Goal: Transaction & Acquisition: Purchase product/service

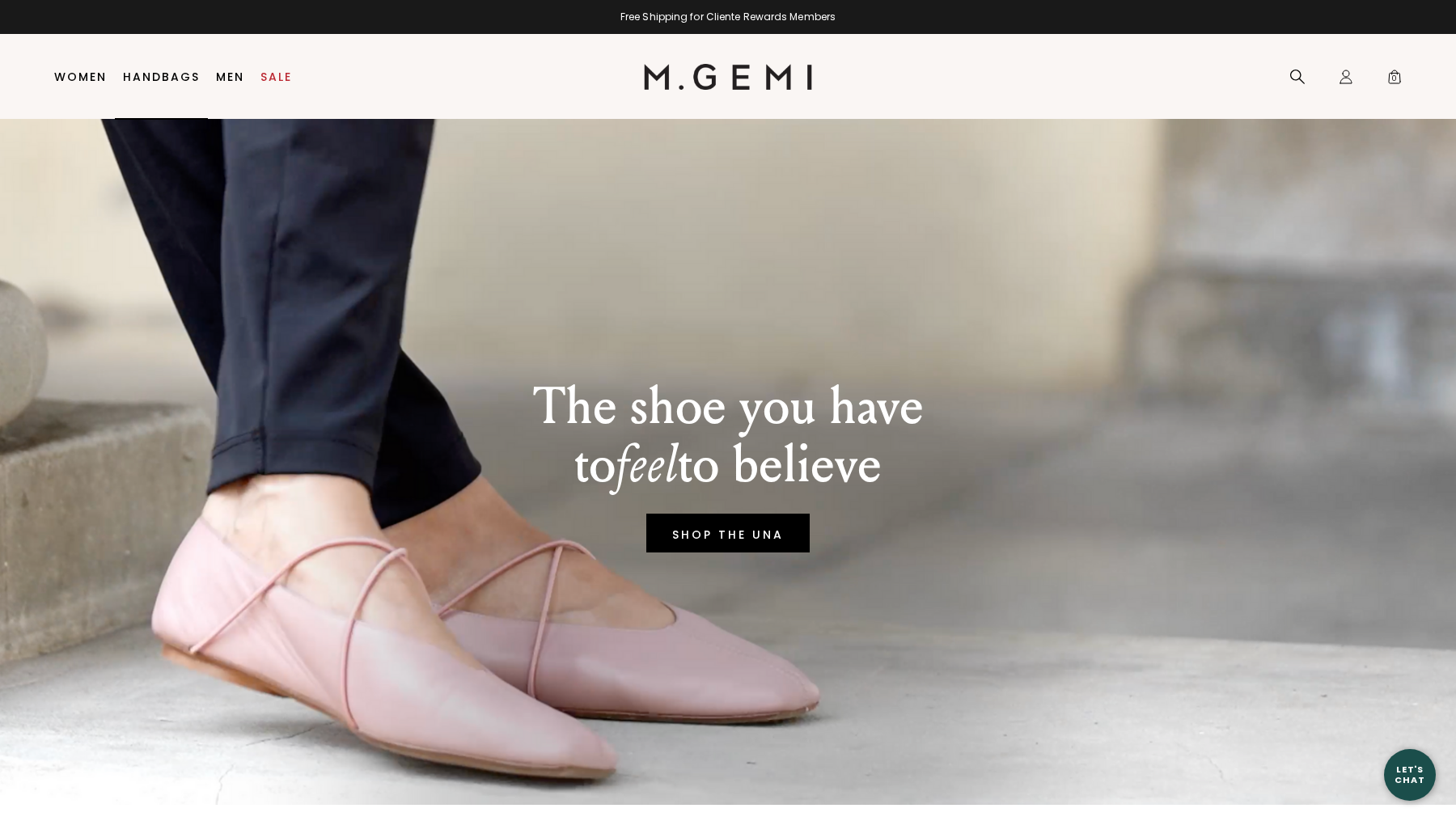
click at [161, 74] on link "Handbags" at bounding box center [161, 77] width 77 height 13
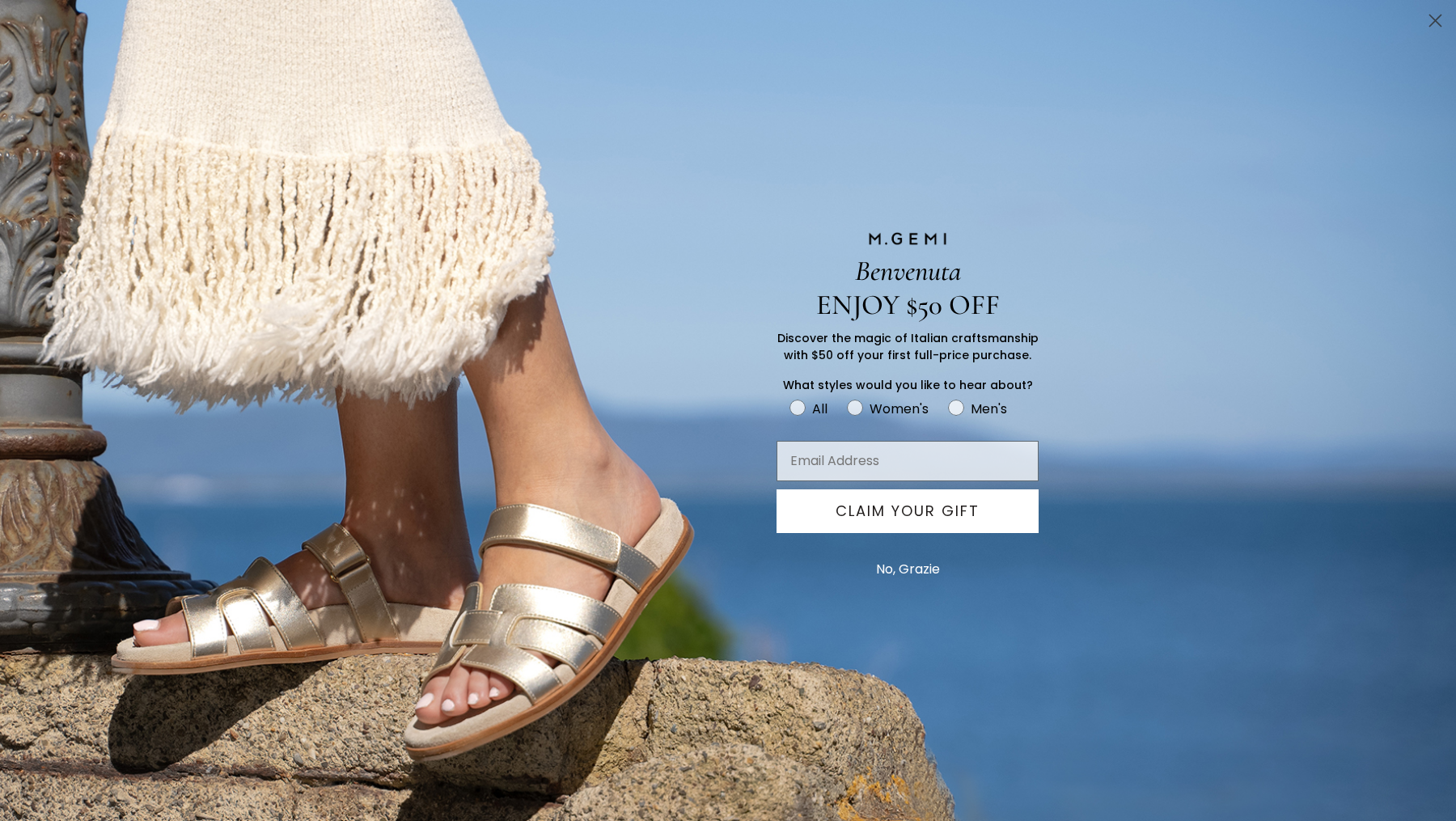
click at [927, 571] on button "No, Grazie" at bounding box center [908, 569] width 80 height 41
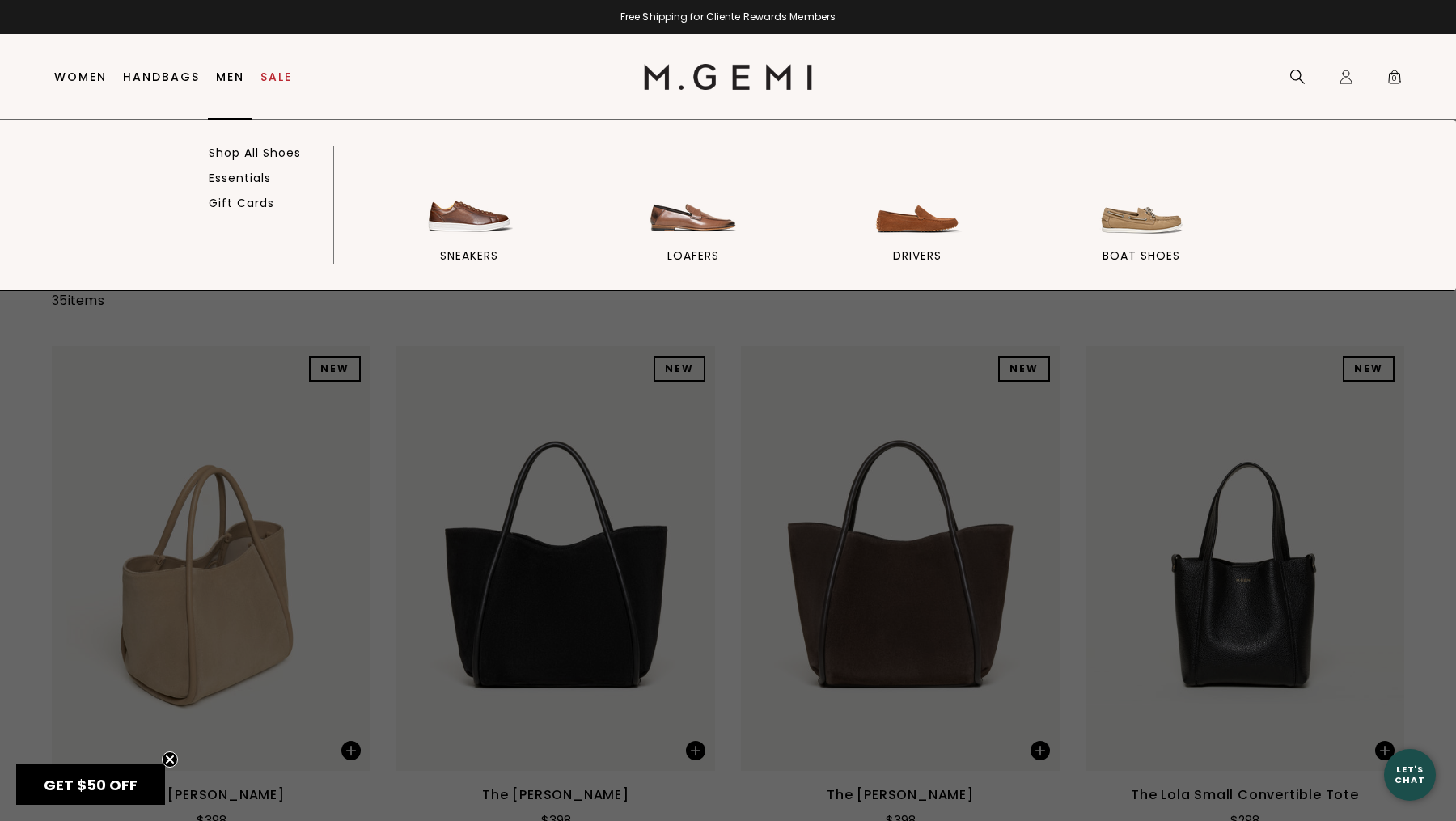
click at [229, 82] on link "Men" at bounding box center [229, 77] width 28 height 13
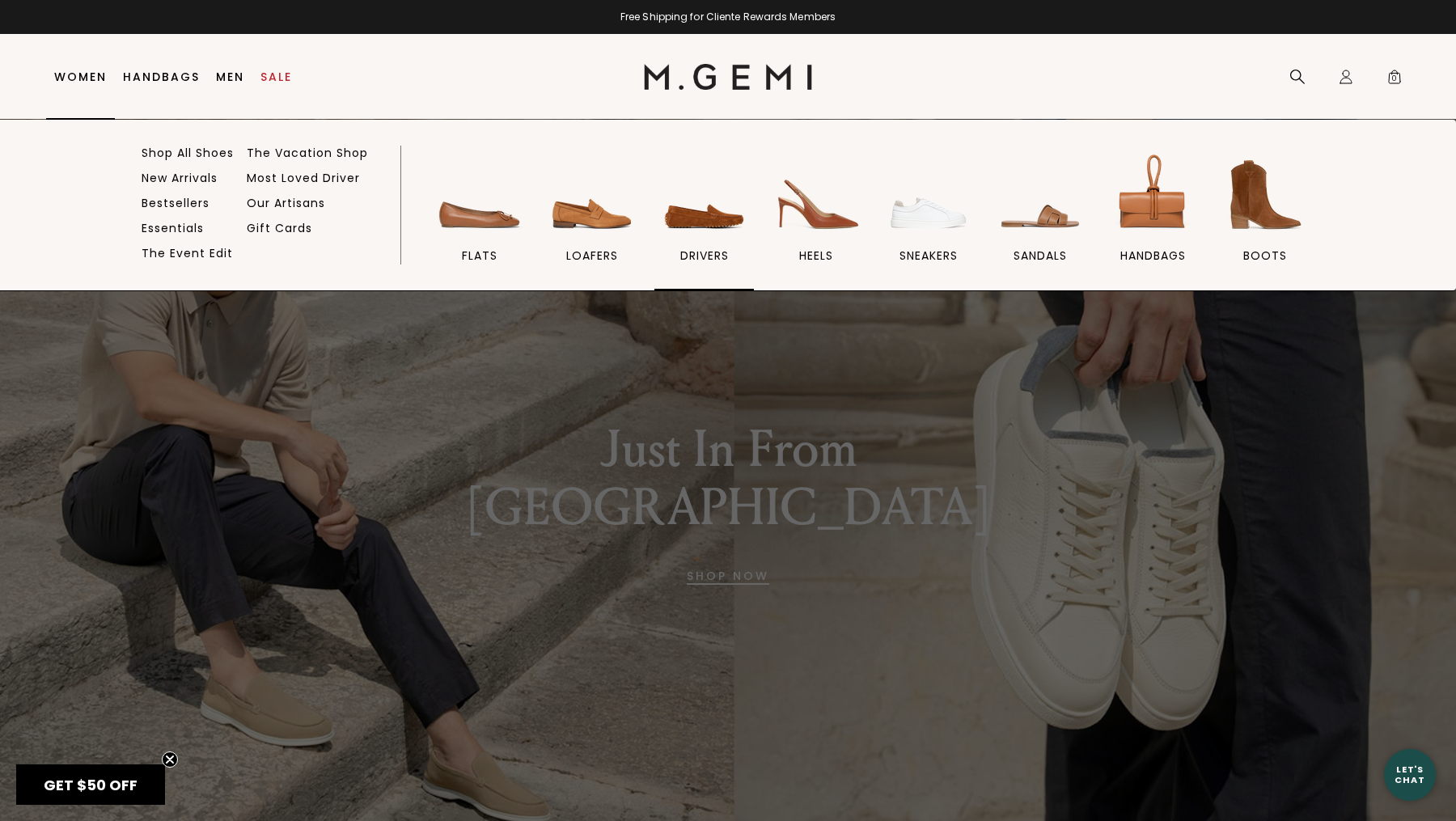
click at [725, 229] on img at bounding box center [704, 195] width 91 height 91
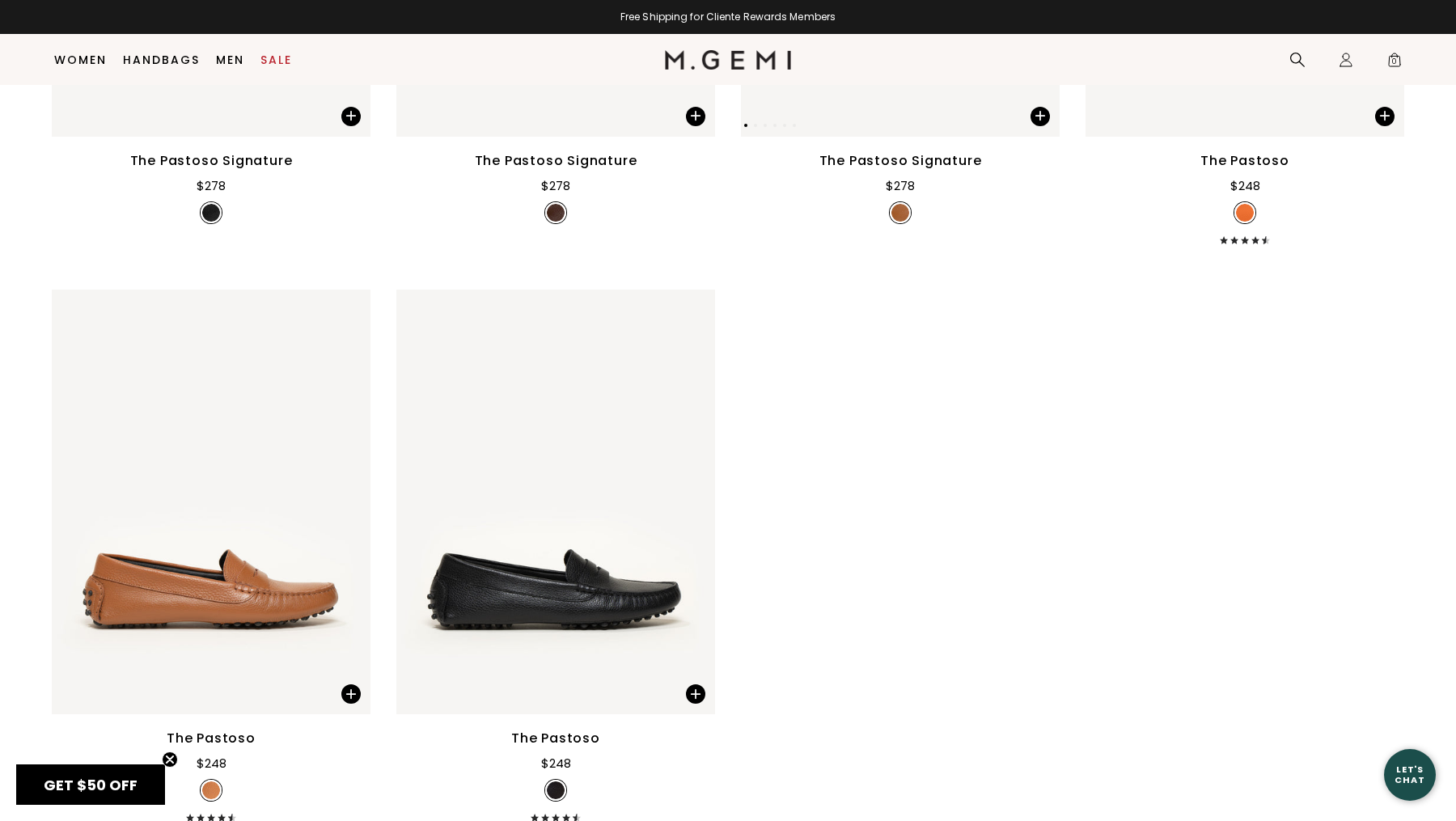
scroll to position [3116, 0]
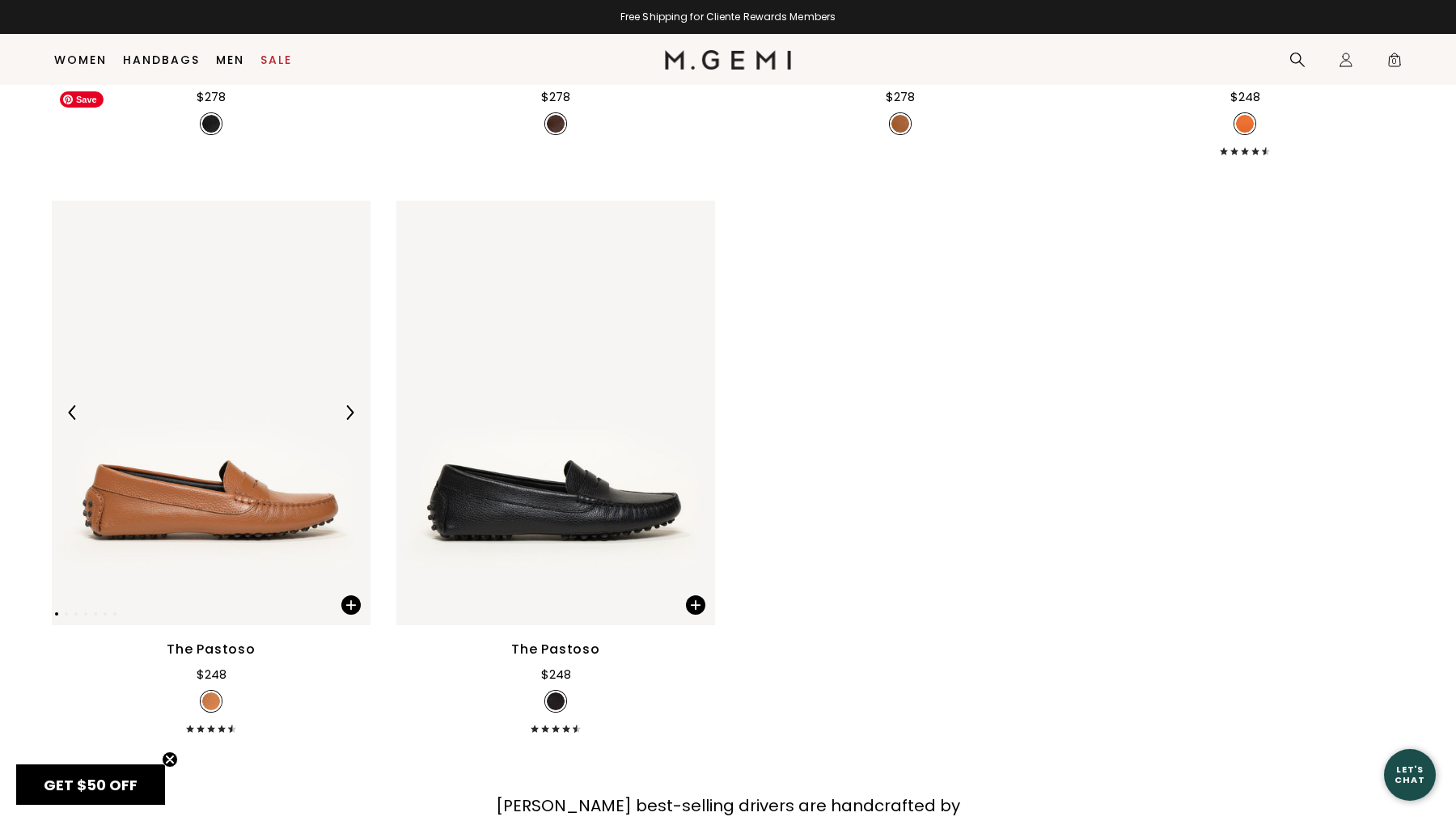
click at [227, 371] on img at bounding box center [211, 412] width 319 height 424
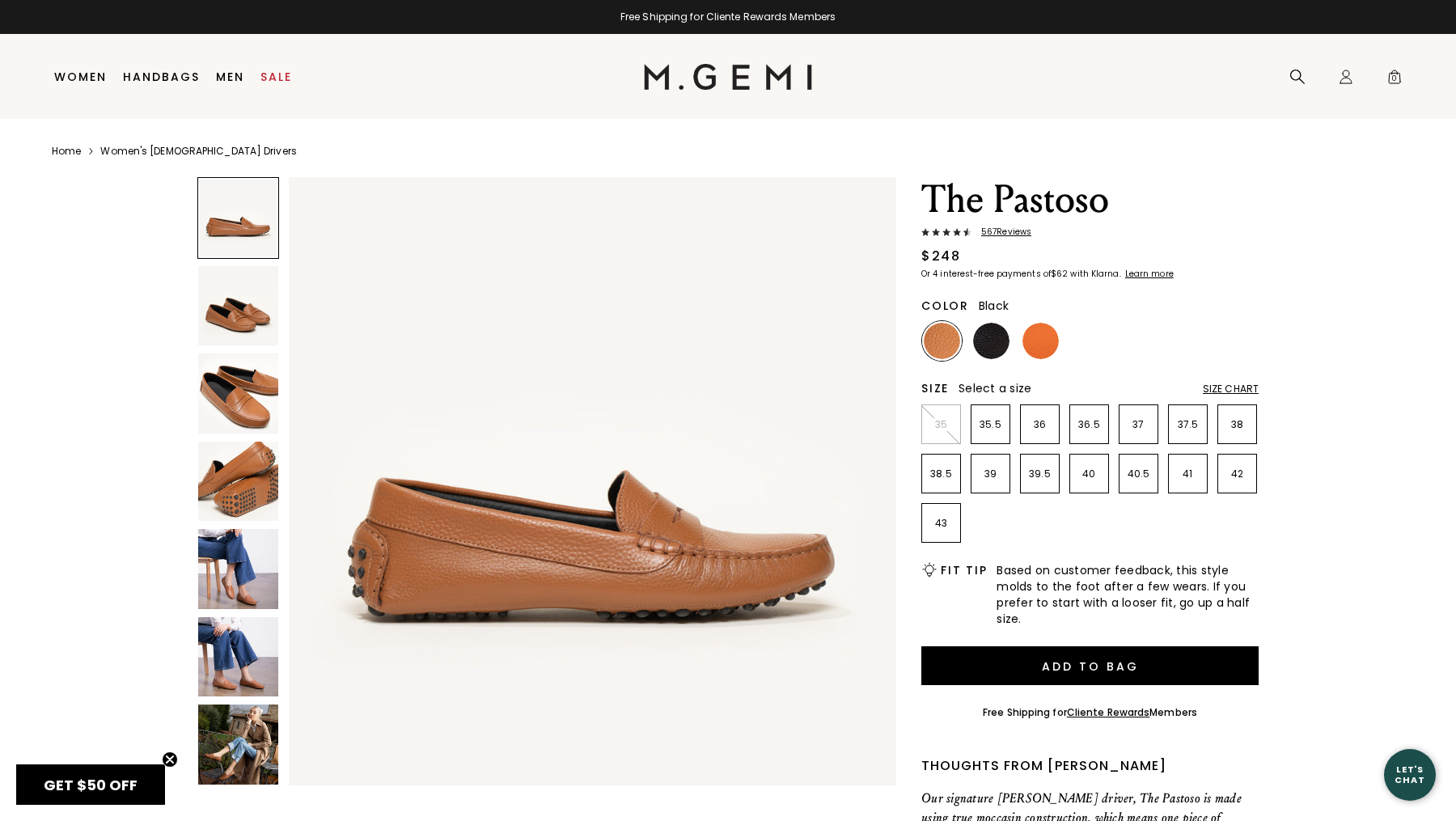
click at [990, 347] on img at bounding box center [991, 341] width 36 height 36
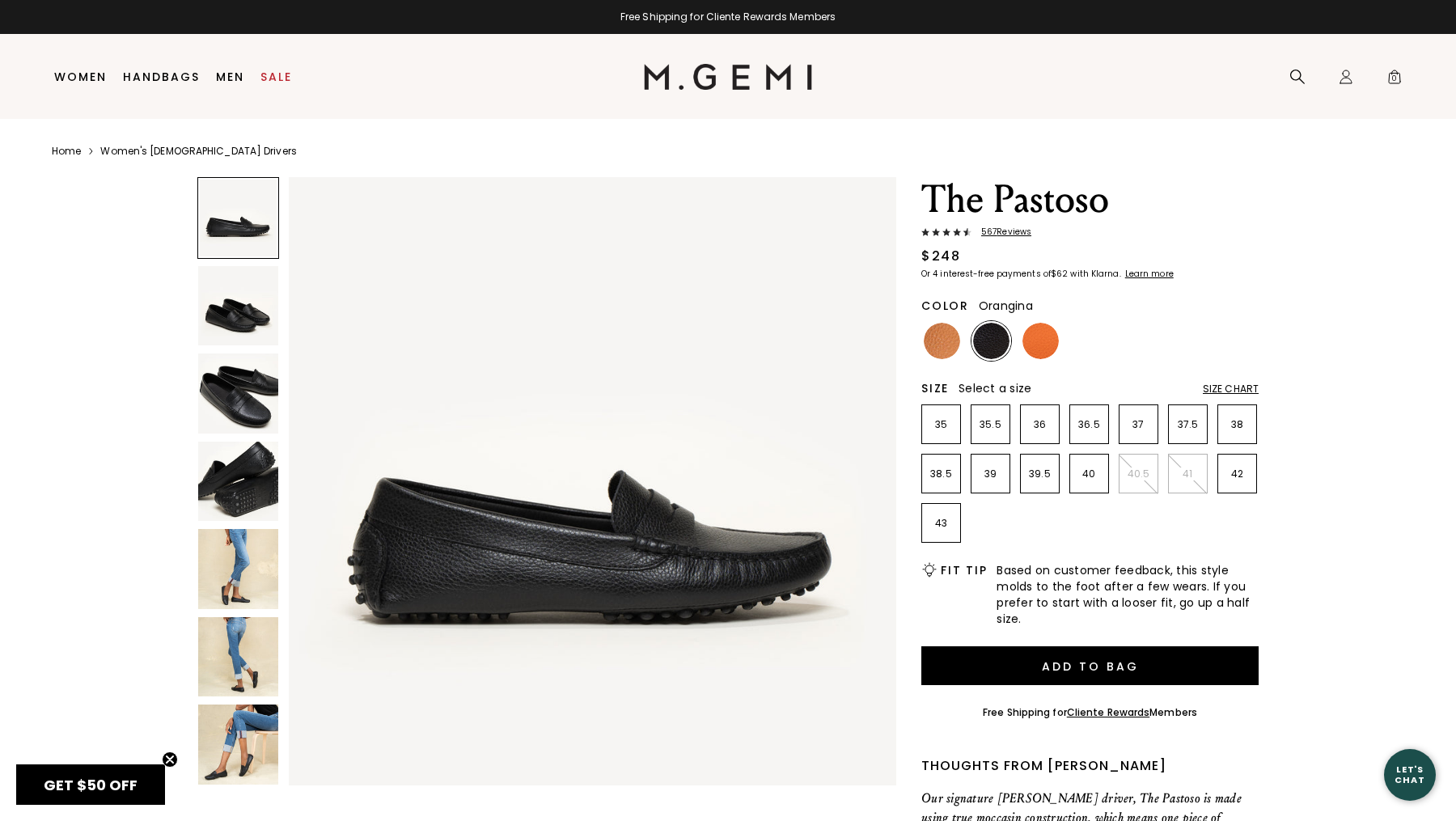
click at [1037, 343] on img at bounding box center [1041, 341] width 36 height 36
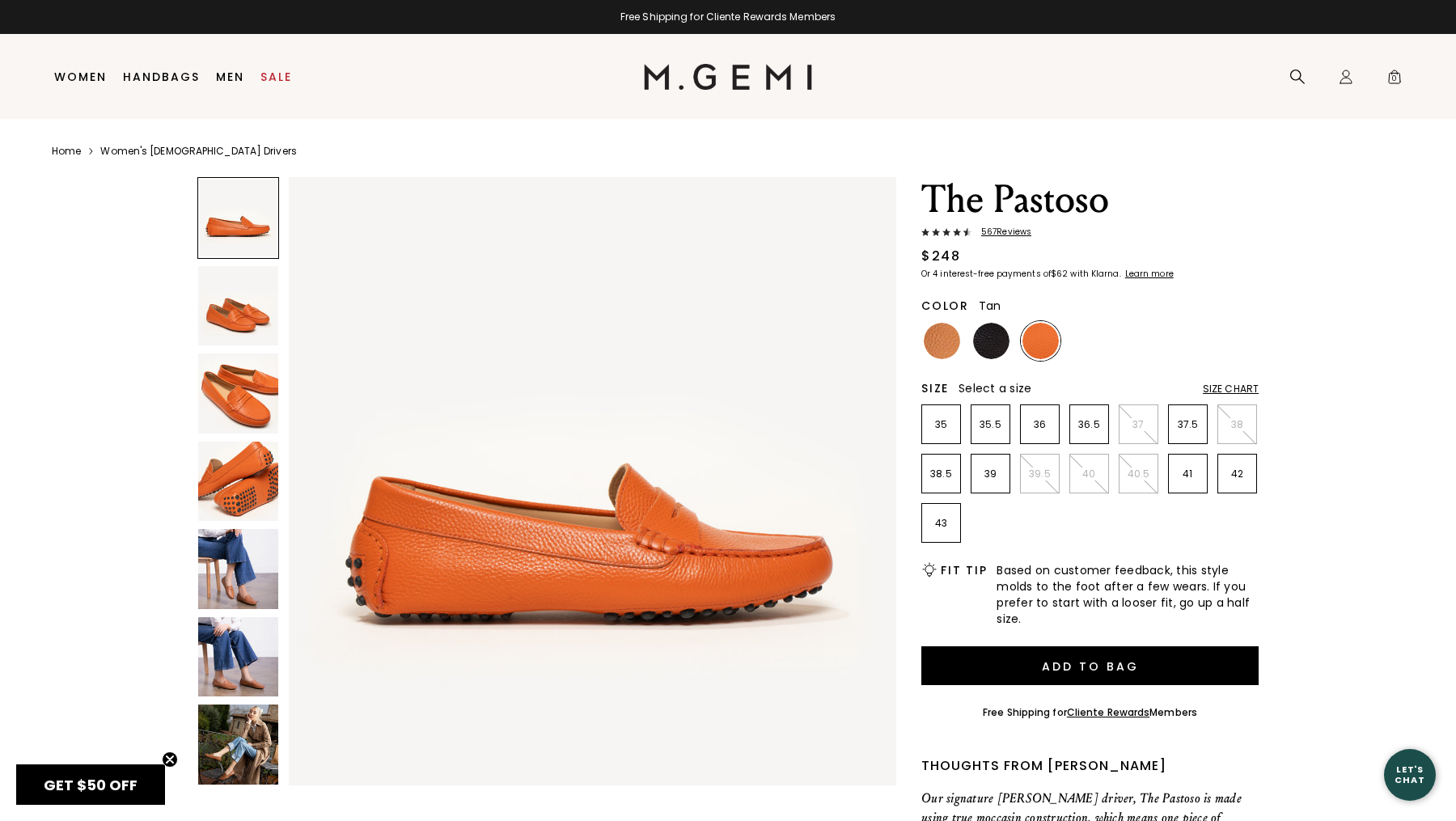
click at [946, 340] on img at bounding box center [942, 341] width 36 height 36
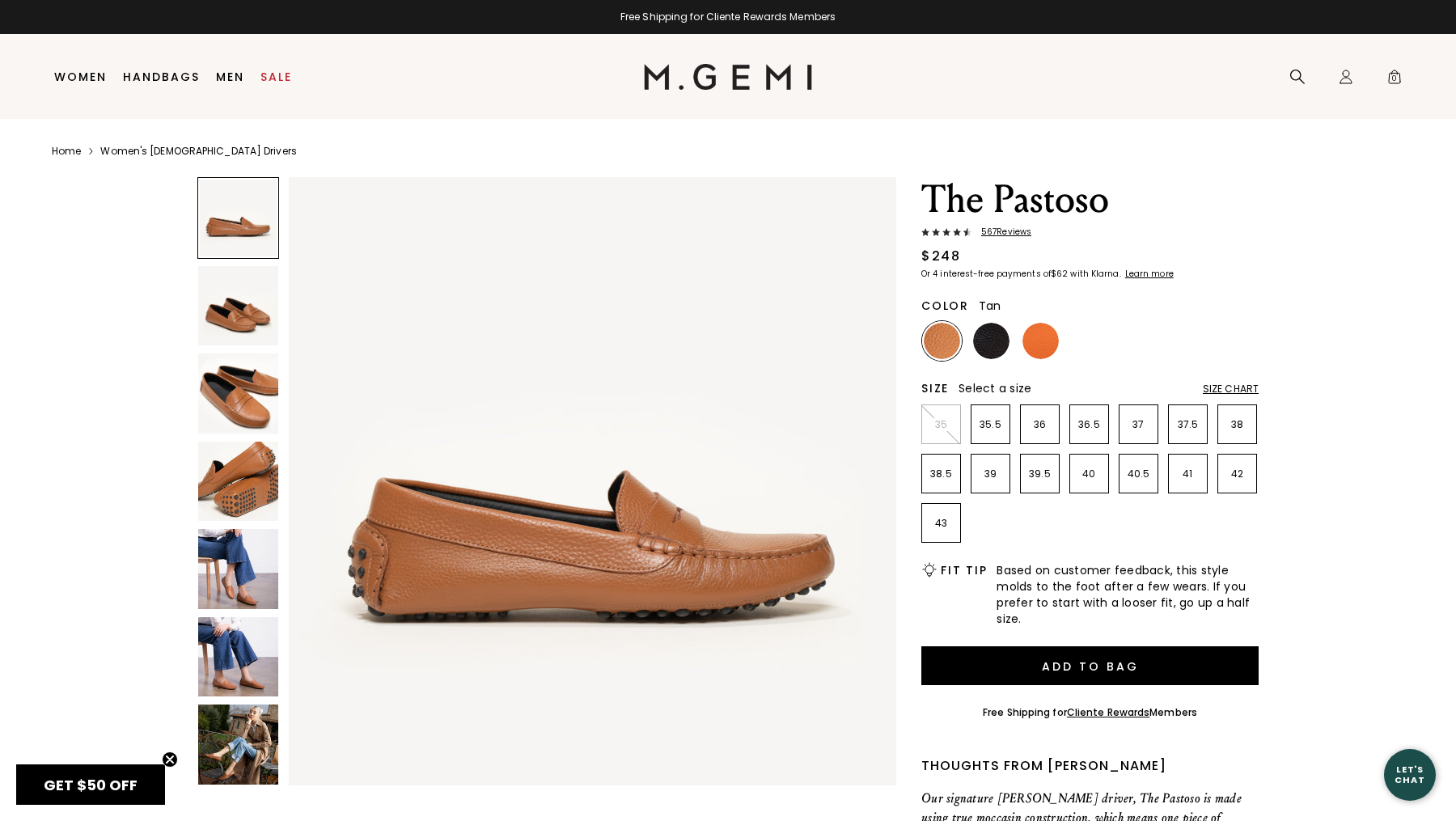
click at [995, 233] on span "567 Review s" at bounding box center [1002, 232] width 60 height 10
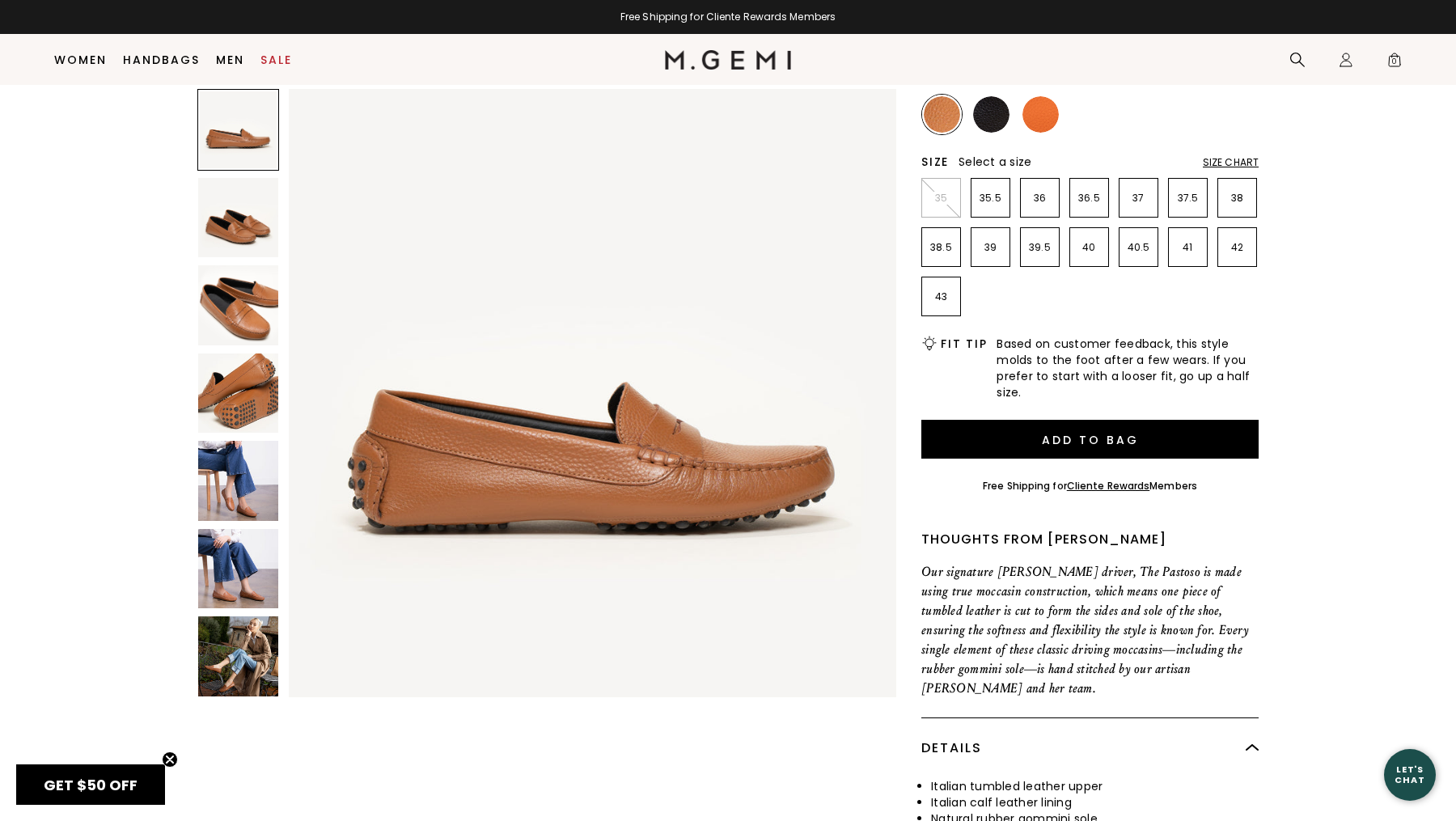
scroll to position [163, 0]
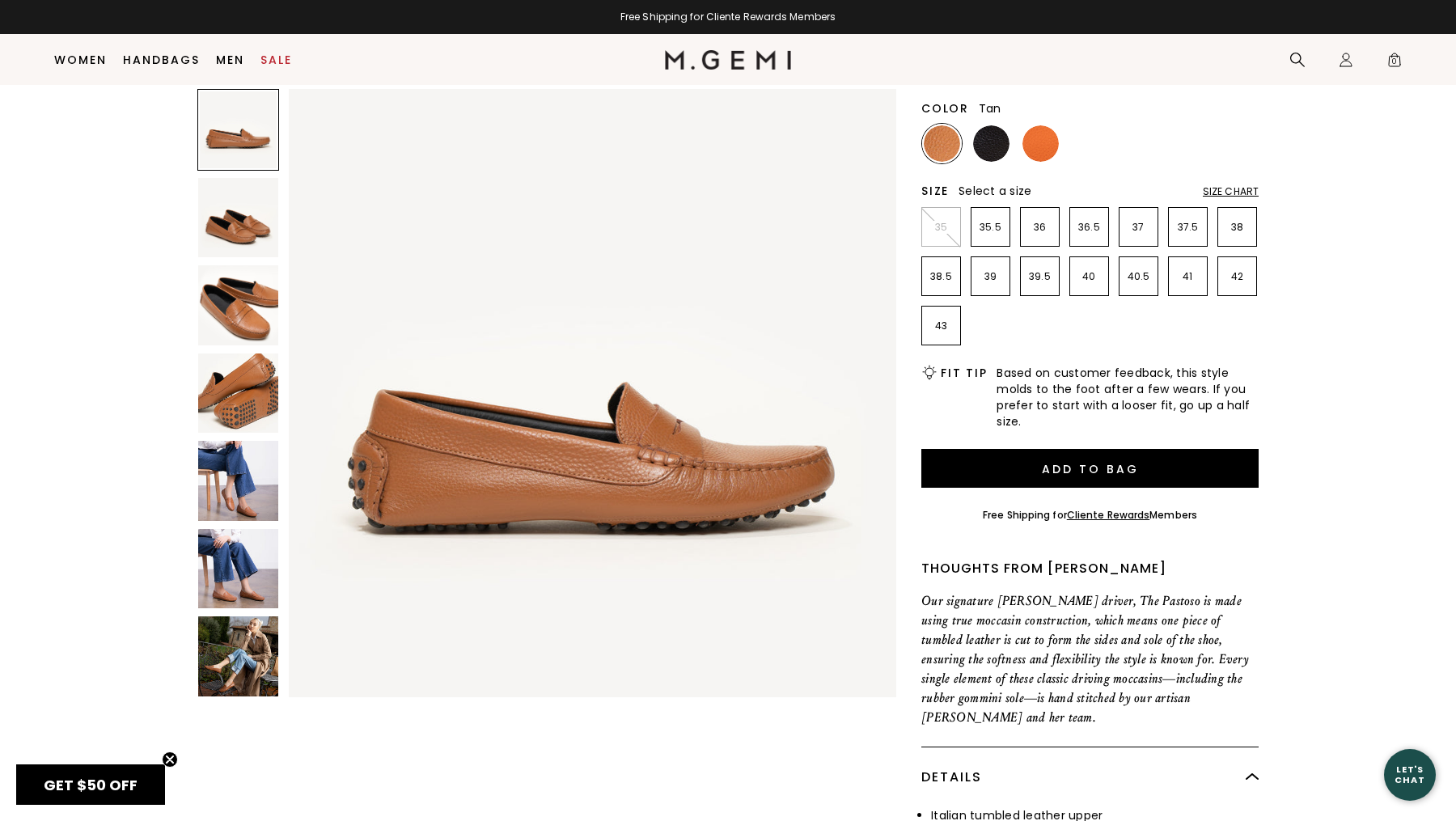
click at [239, 231] on img at bounding box center [238, 217] width 80 height 80
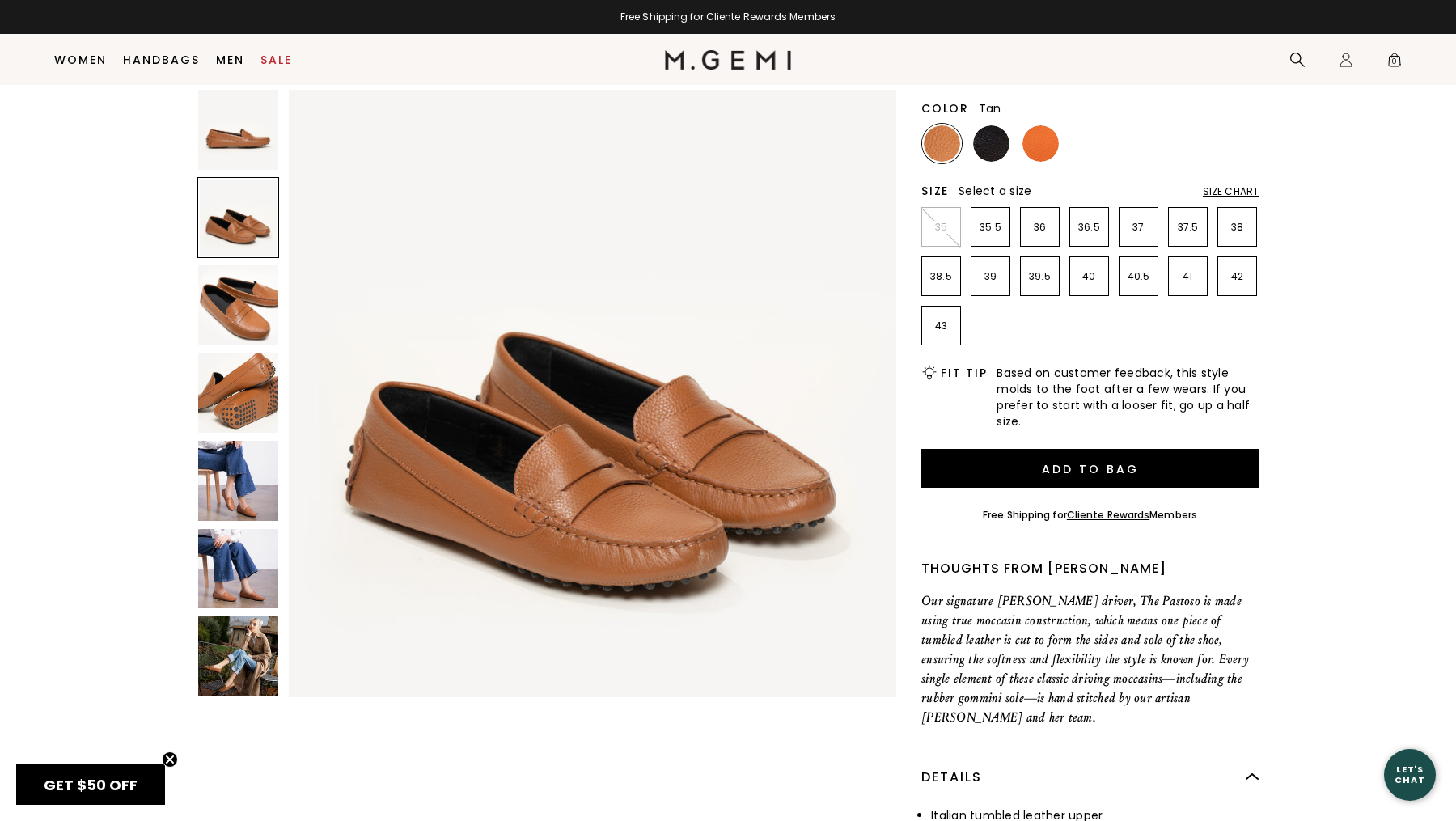
click at [232, 271] on img at bounding box center [238, 305] width 80 height 80
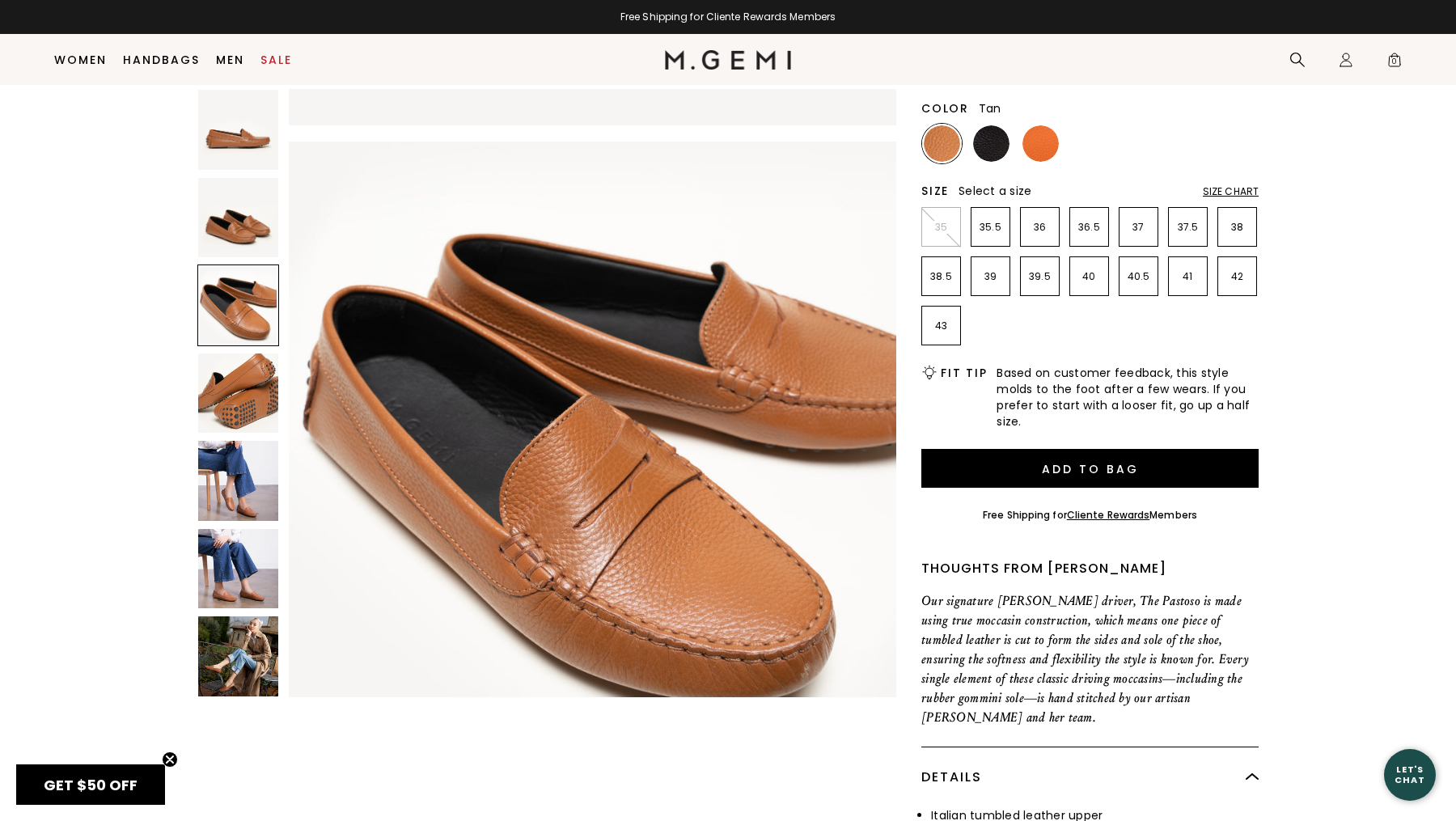
scroll to position [1248, 0]
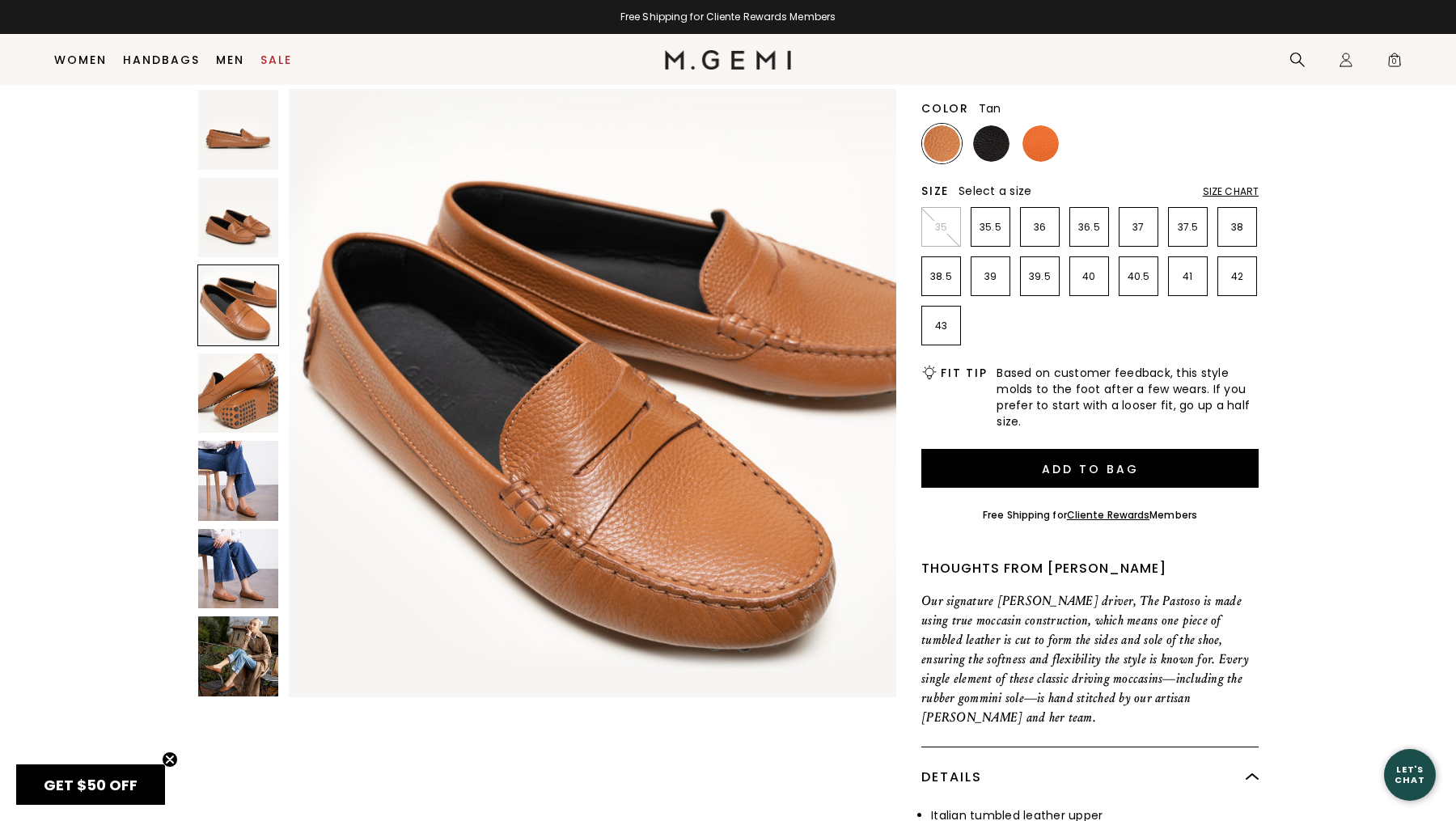
click at [228, 338] on div at bounding box center [238, 305] width 82 height 82
click at [244, 431] on img at bounding box center [238, 393] width 80 height 80
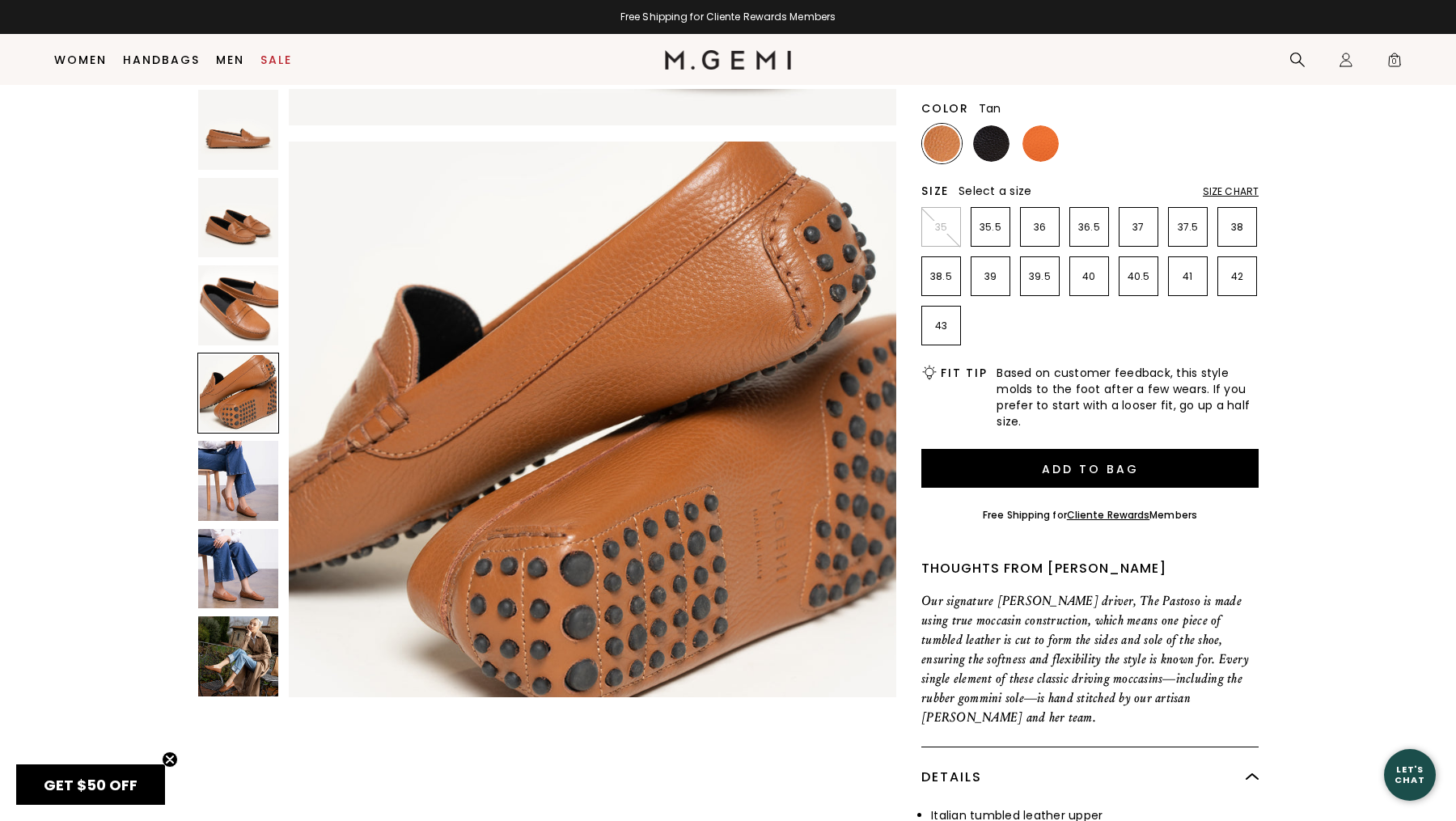
scroll to position [1872, 0]
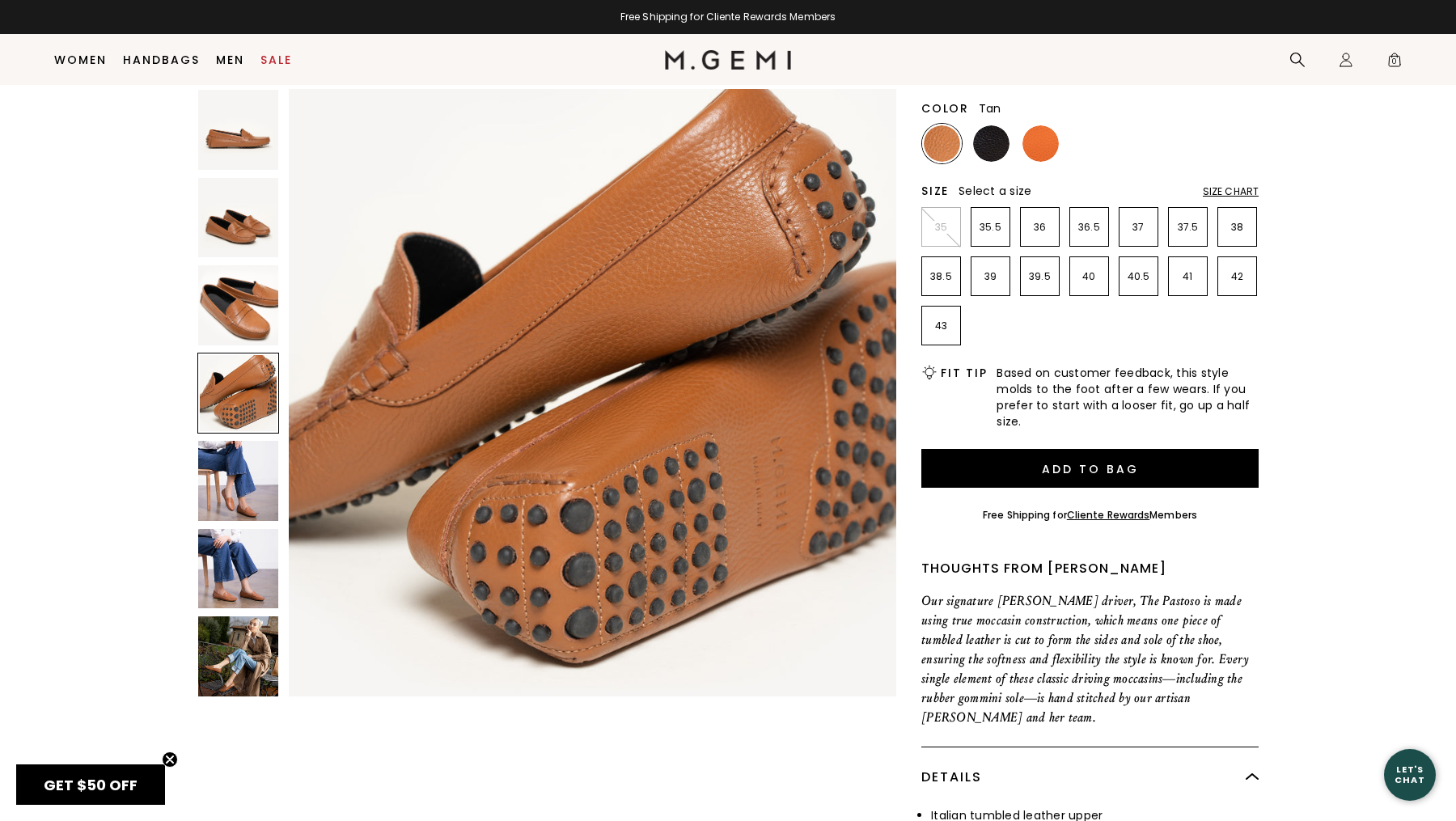
click at [237, 522] on div at bounding box center [238, 396] width 82 height 614
